Goal: Navigation & Orientation: Understand site structure

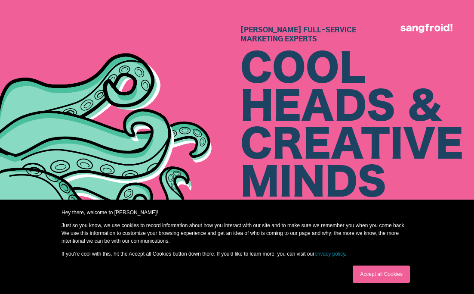
click at [208, 146] on img at bounding box center [102, 139] width 257 height 228
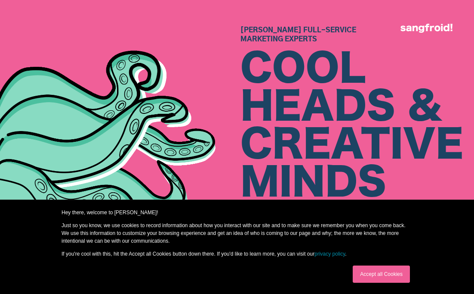
scroll to position [122, 0]
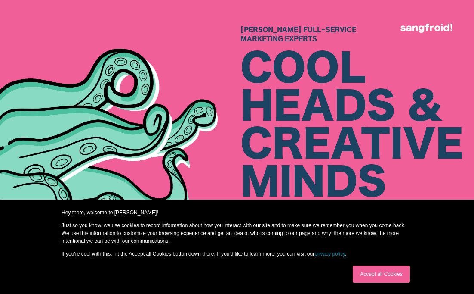
click at [373, 280] on link "Accept all Cookies" at bounding box center [381, 273] width 57 height 17
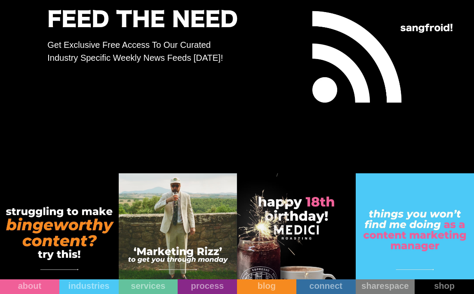
scroll to position [3964, 0]
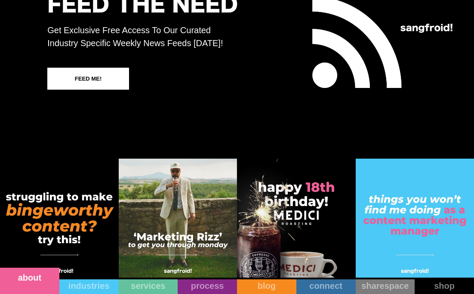
click at [33, 286] on link "about" at bounding box center [29, 280] width 59 height 26
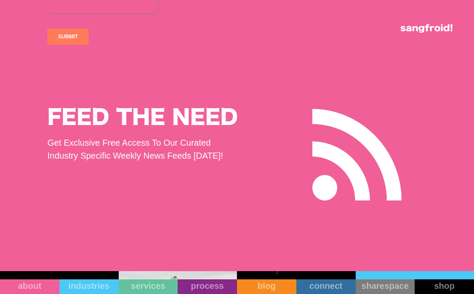
scroll to position [6353, 0]
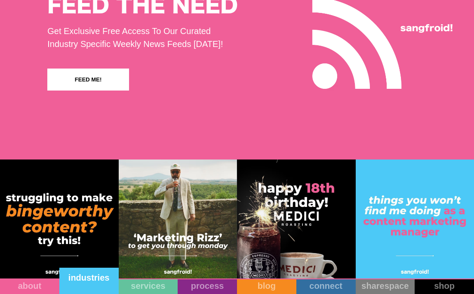
click at [105, 281] on div "industries" at bounding box center [88, 277] width 59 height 10
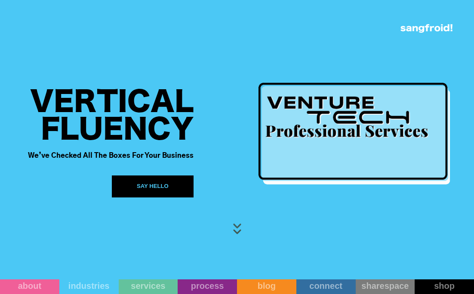
click at [410, 31] on img at bounding box center [427, 28] width 52 height 9
